Goal: Task Accomplishment & Management: Use online tool/utility

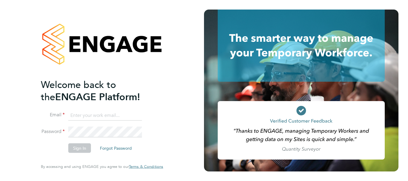
type input "[PERSON_NAME][EMAIL_ADDRESS][DOMAIN_NAME]"
click at [78, 149] on button "Sign In" at bounding box center [79, 149] width 23 height 10
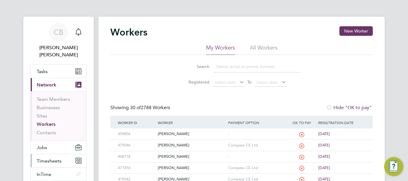
click at [48, 158] on span "Timesheets" at bounding box center [49, 161] width 25 height 6
click at [59, 158] on span "Timesheets" at bounding box center [49, 161] width 25 height 6
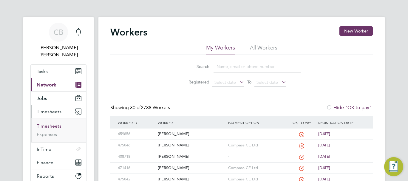
click at [43, 123] on link "Timesheets" at bounding box center [49, 126] width 25 height 6
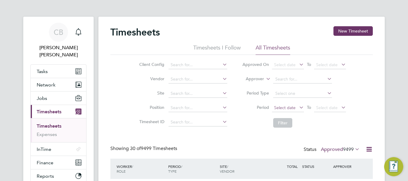
click at [295, 105] on span "Select date" at bounding box center [284, 107] width 21 height 5
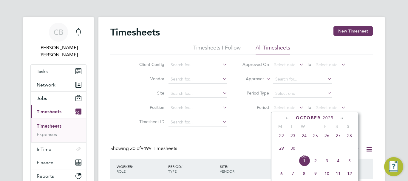
click at [280, 138] on span "22" at bounding box center [281, 135] width 11 height 11
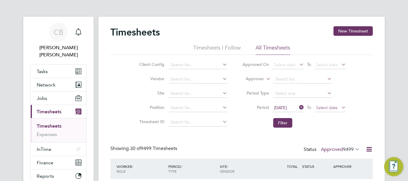
click at [334, 110] on span "Select date" at bounding box center [326, 107] width 21 height 5
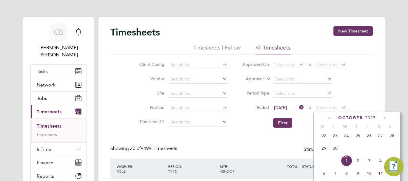
click at [393, 138] on span "28" at bounding box center [392, 135] width 11 height 11
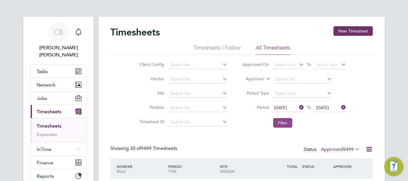
click at [276, 122] on button "Filter" at bounding box center [283, 123] width 19 height 10
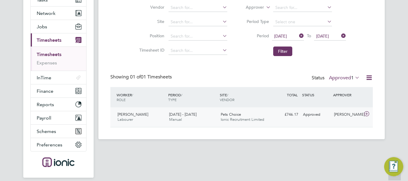
click at [142, 116] on span "Adedayo Adedeji" at bounding box center [133, 114] width 31 height 5
